Goal: Task Accomplishment & Management: Complete application form

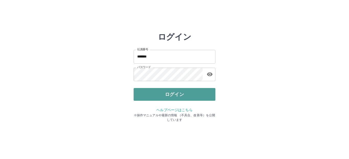
click at [167, 97] on button "ログイン" at bounding box center [174, 94] width 82 height 13
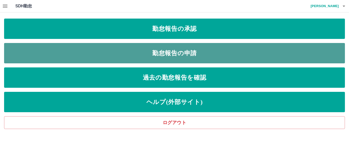
click at [162, 54] on link "勤怠報告の申請" at bounding box center [174, 53] width 340 height 20
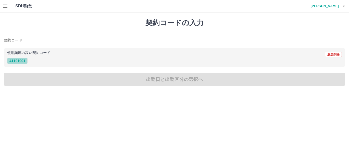
click at [19, 61] on button "41191001" at bounding box center [17, 61] width 20 height 6
type input "********"
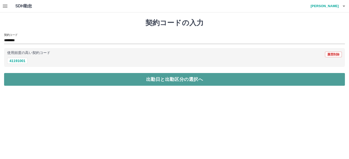
click at [32, 83] on button "出勤日と出勤区分の選択へ" at bounding box center [174, 79] width 340 height 13
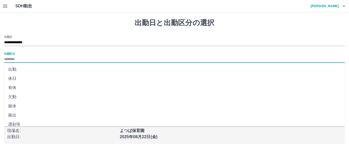
click at [27, 56] on input "出勤区分" at bounding box center [174, 59] width 340 height 6
click at [22, 70] on li "出勤" at bounding box center [174, 69] width 340 height 9
type input "**"
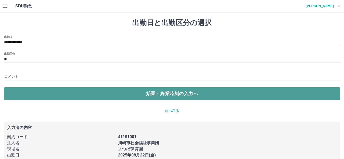
click at [27, 92] on button "始業・終業時刻の入力へ" at bounding box center [172, 94] width 336 height 13
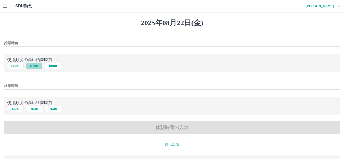
click at [31, 68] on button "0730" at bounding box center [34, 66] width 16 height 6
type input "****"
click at [34, 109] on button "1630" at bounding box center [34, 109] width 16 height 6
type input "****"
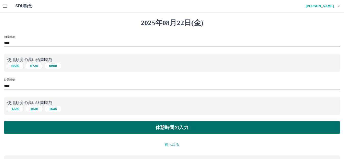
click at [40, 128] on button "休憩時間の入力" at bounding box center [172, 127] width 336 height 13
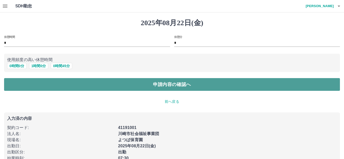
click at [35, 88] on button "申請内容の確認へ" at bounding box center [172, 84] width 336 height 13
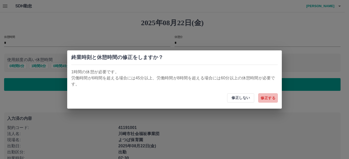
click at [267, 101] on button "修正する" at bounding box center [267, 98] width 19 height 9
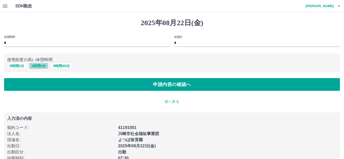
click at [33, 65] on button "1 時間 0 分" at bounding box center [38, 66] width 19 height 6
type input "*"
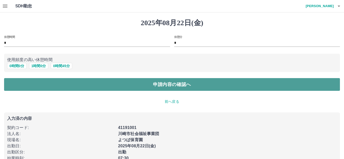
click at [40, 83] on button "申請内容の確認へ" at bounding box center [172, 84] width 336 height 13
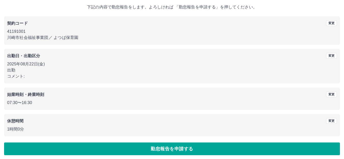
scroll to position [32, 0]
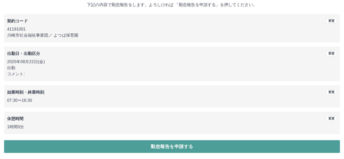
click at [101, 148] on button "勤怠報告を申請する" at bounding box center [172, 147] width 336 height 13
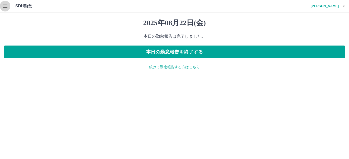
click at [3, 7] on icon "button" at bounding box center [5, 6] width 6 height 6
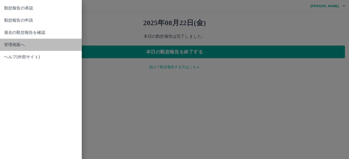
click at [14, 43] on span "管理画面へ" at bounding box center [40, 45] width 73 height 6
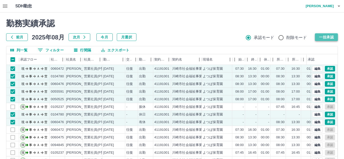
click at [331, 38] on button "一括承認" at bounding box center [326, 37] width 23 height 8
